Goal: Task Accomplishment & Management: Use online tool/utility

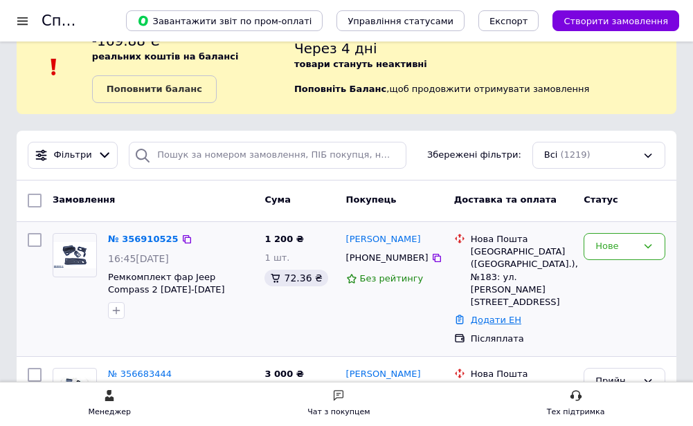
scroll to position [69, 0]
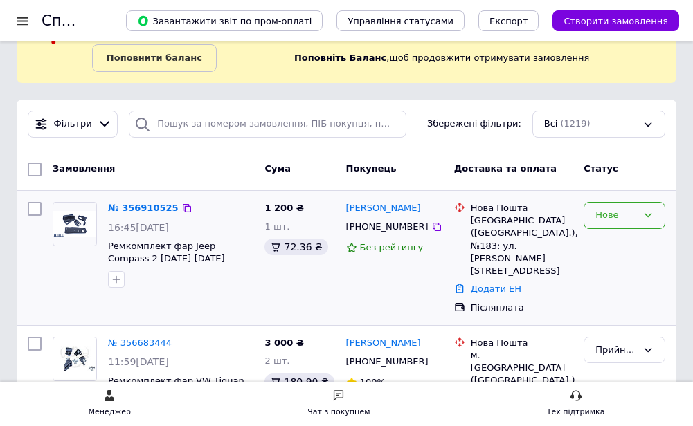
click at [601, 225] on div "Нове" at bounding box center [624, 215] width 82 height 27
click at [601, 241] on li "Прийнято" at bounding box center [624, 245] width 80 height 26
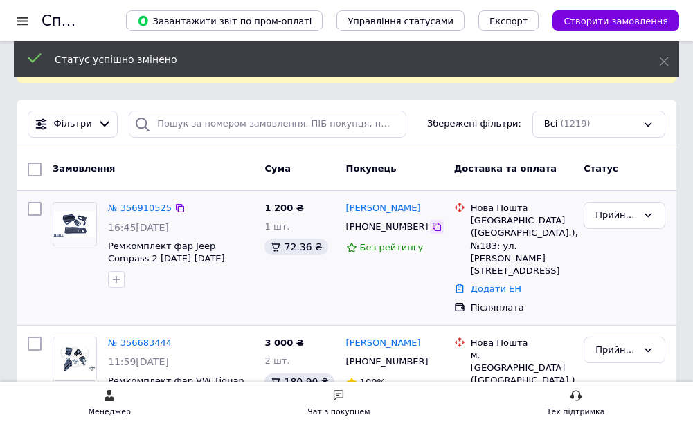
drag, startPoint x: 416, startPoint y: 231, endPoint x: 417, endPoint y: 223, distance: 7.7
click at [431, 231] on icon at bounding box center [436, 226] width 11 height 11
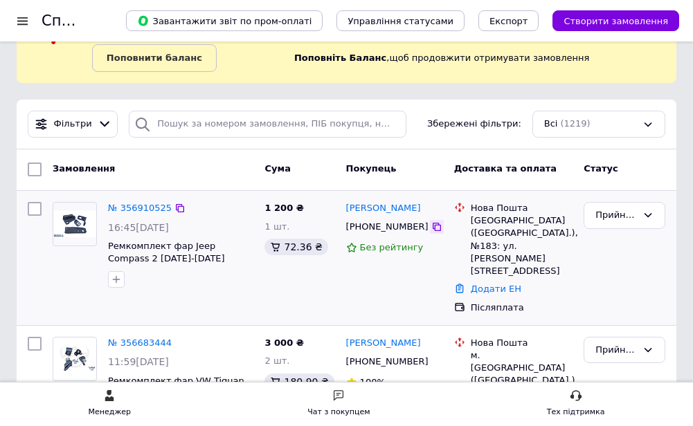
click at [432, 226] on icon at bounding box center [436, 227] width 8 height 8
drag, startPoint x: 435, startPoint y: 208, endPoint x: 379, endPoint y: 208, distance: 55.4
click at [379, 208] on div "[PERSON_NAME]" at bounding box center [395, 209] width 100 height 16
copy link "[PERSON_NAME]"
click at [471, 222] on div "[GEOGRAPHIC_DATA] ([GEOGRAPHIC_DATA].), №183: ул. [PERSON_NAME][STREET_ADDRESS]" at bounding box center [522, 246] width 102 height 63
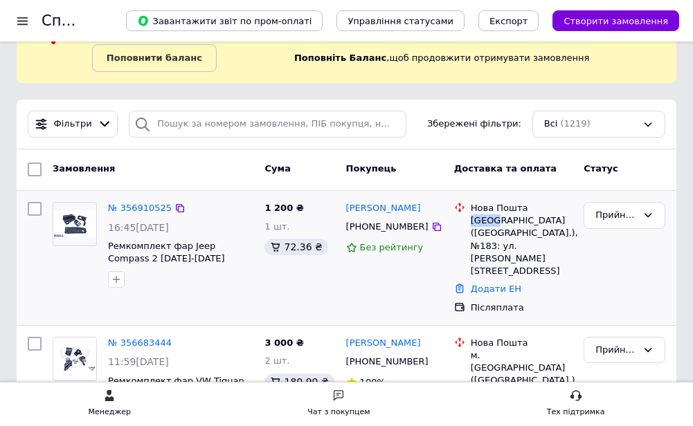
click at [471, 222] on div "[GEOGRAPHIC_DATA] ([GEOGRAPHIC_DATA].), №183: ул. [PERSON_NAME][STREET_ADDRESS]" at bounding box center [522, 246] width 102 height 63
copy div "[GEOGRAPHIC_DATA]"
click at [484, 284] on link "Додати ЕН" at bounding box center [496, 289] width 51 height 10
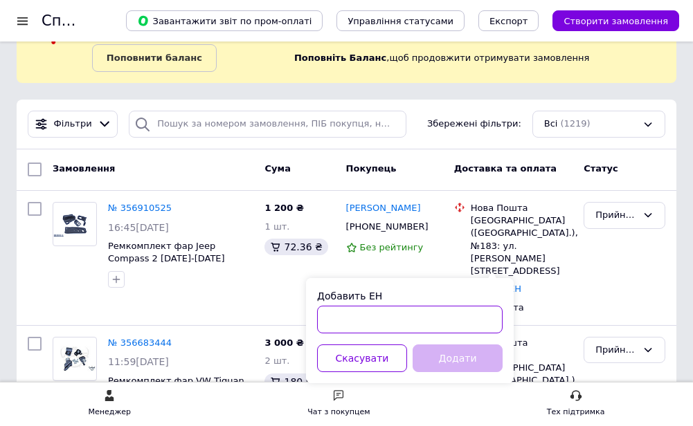
click at [462, 320] on input "Добавить ЕН" at bounding box center [409, 320] width 185 height 28
paste input "20451225297373"
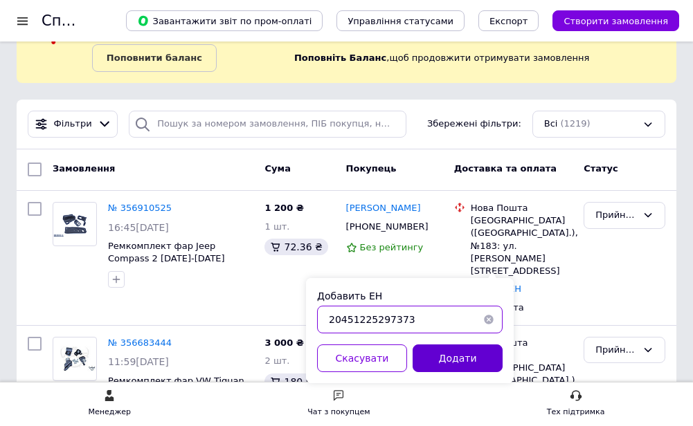
type input "20451225297373"
click at [469, 359] on button "Додати" at bounding box center [457, 359] width 90 height 28
